Goal: Information Seeking & Learning: Learn about a topic

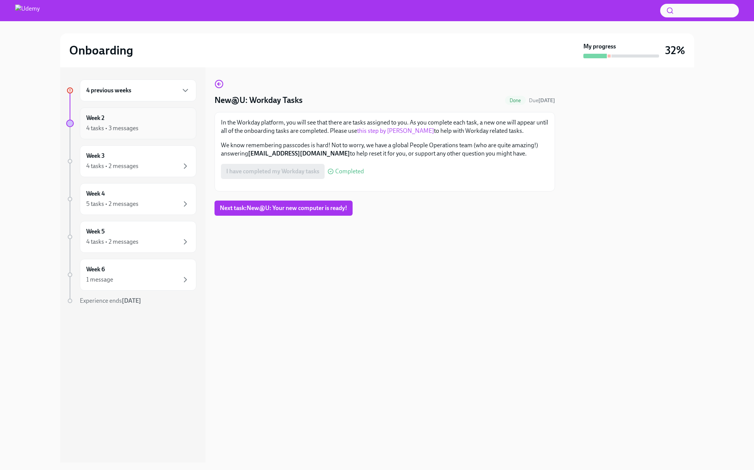
click at [135, 134] on div "Week 2 4 tasks • 3 messages" at bounding box center [138, 123] width 117 height 32
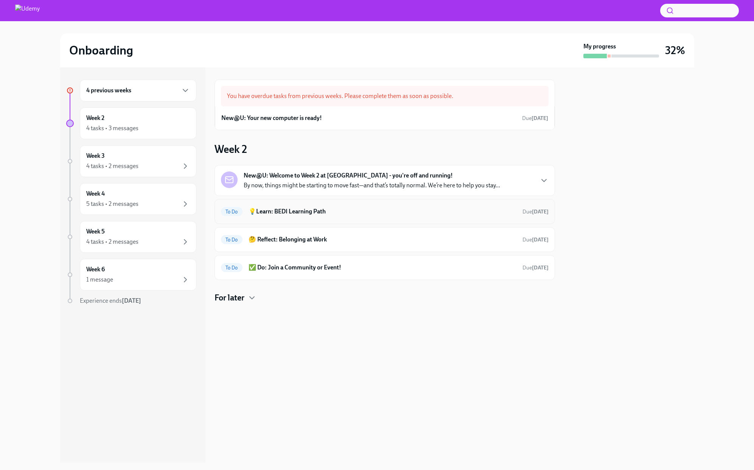
click at [483, 211] on h6 "💡Learn: BEDI Learning Path" at bounding box center [383, 211] width 268 height 8
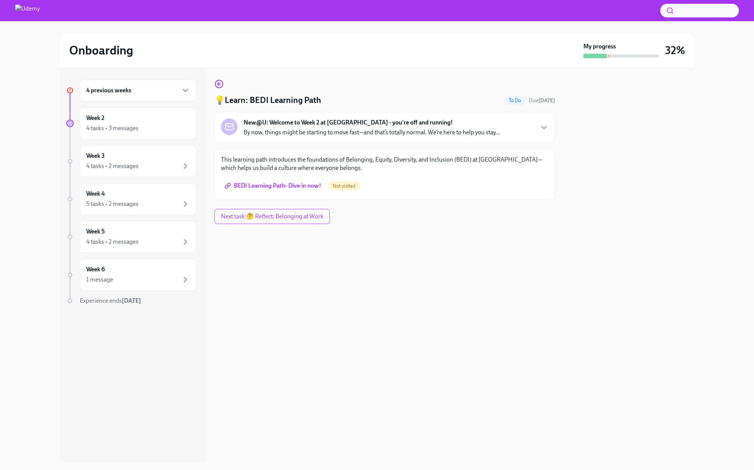
click at [299, 185] on span "BEDI Learning Path- Dive in now!" at bounding box center [273, 186] width 95 height 8
click at [141, 159] on div "Week 3 4 tasks • 2 messages" at bounding box center [138, 161] width 104 height 19
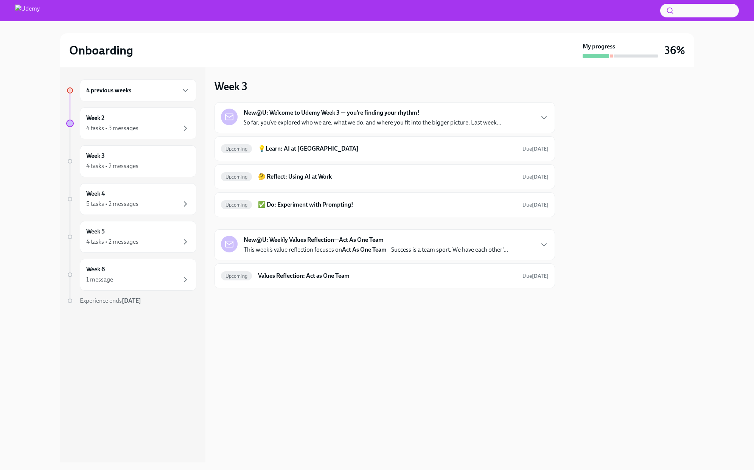
click at [110, 94] on h6 "4 previous weeks" at bounding box center [108, 90] width 45 height 8
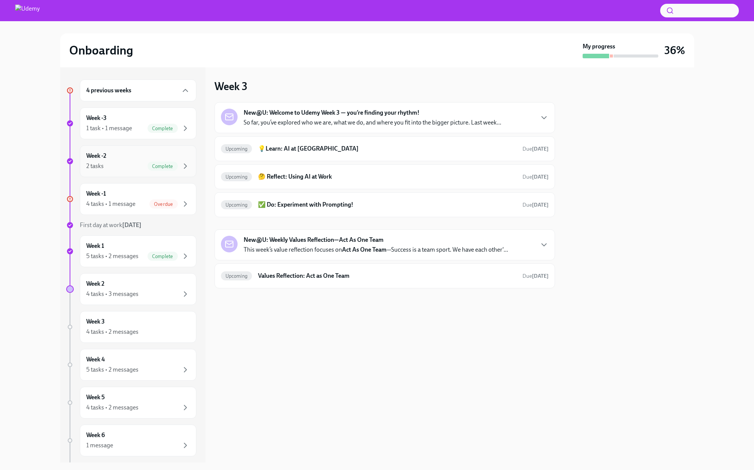
click at [133, 173] on div "Week -2 2 tasks Complete" at bounding box center [138, 161] width 117 height 32
